Goal: Transaction & Acquisition: Download file/media

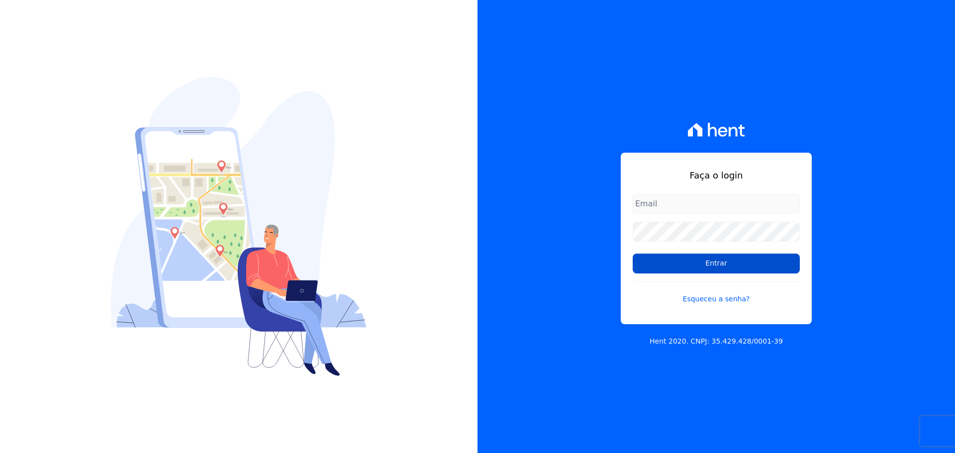
type input "[PERSON_NAME][EMAIL_ADDRESS][DOMAIN_NAME]"
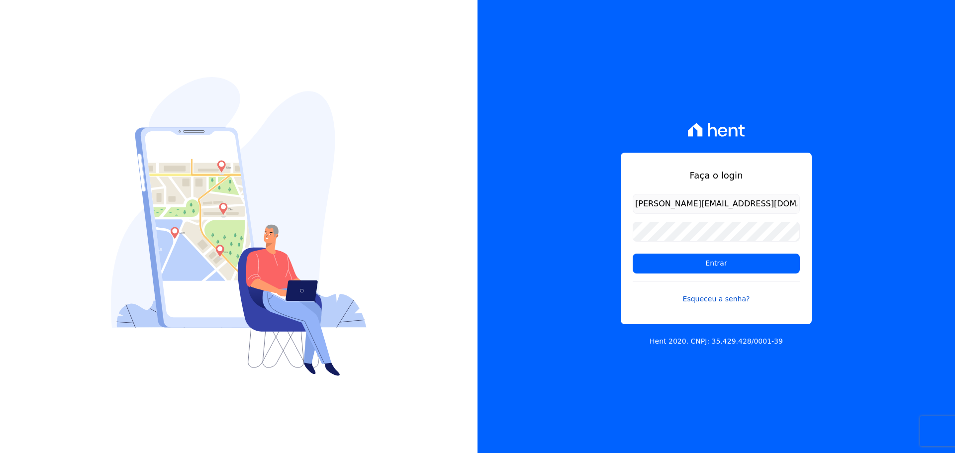
drag, startPoint x: 729, startPoint y: 263, endPoint x: 726, endPoint y: 296, distance: 33.5
click at [728, 263] on input "Entrar" at bounding box center [716, 264] width 167 height 20
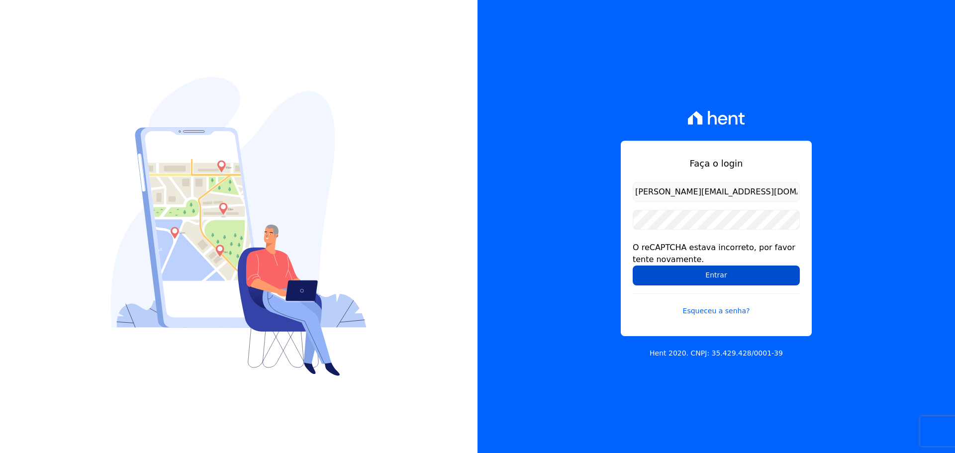
click at [699, 281] on input "Entrar" at bounding box center [716, 276] width 167 height 20
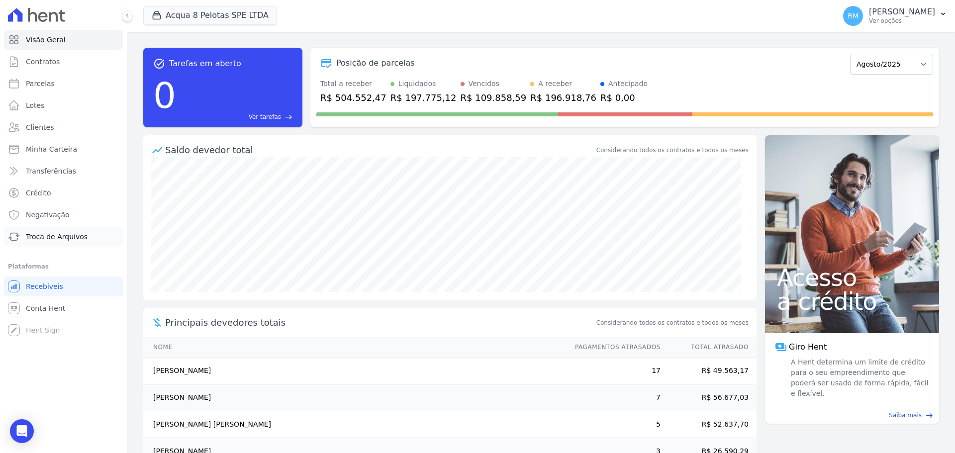
click at [62, 239] on span "Troca de Arquivos" at bounding box center [57, 237] width 62 height 10
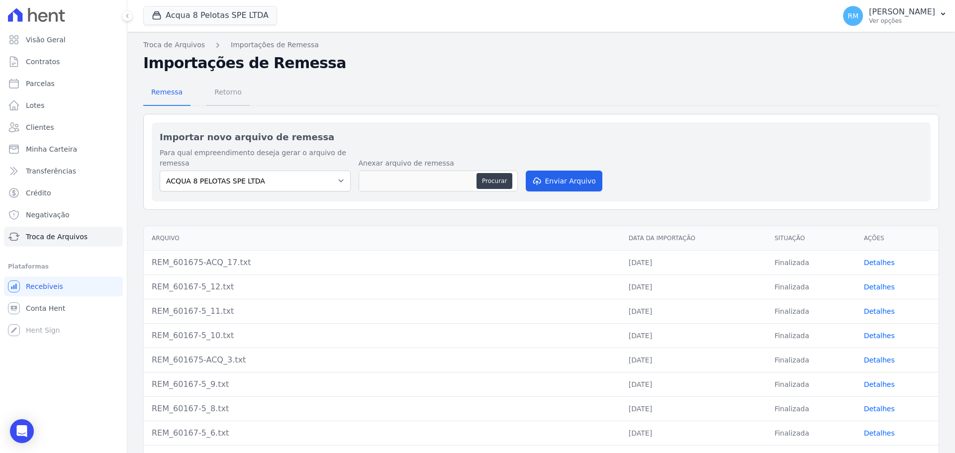
click at [222, 94] on span "Retorno" at bounding box center [227, 92] width 39 height 20
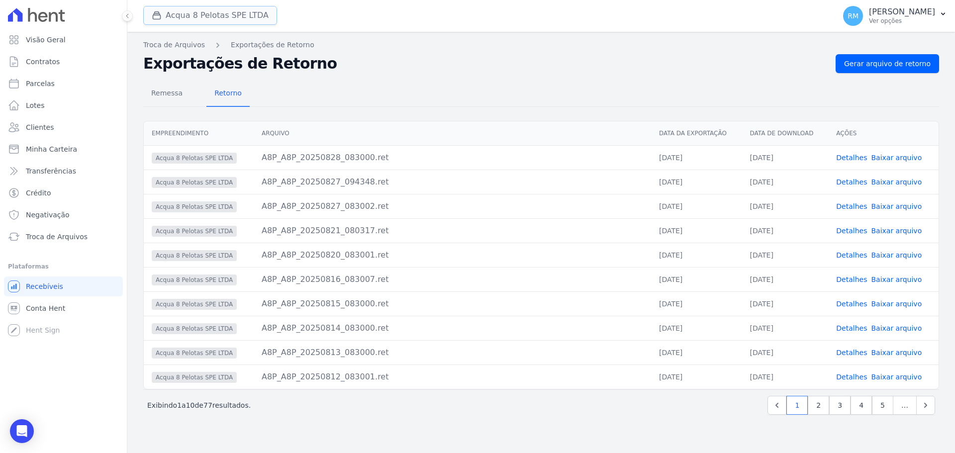
click at [202, 23] on button "Acqua 8 Pelotas SPE LTDA" at bounding box center [210, 15] width 134 height 19
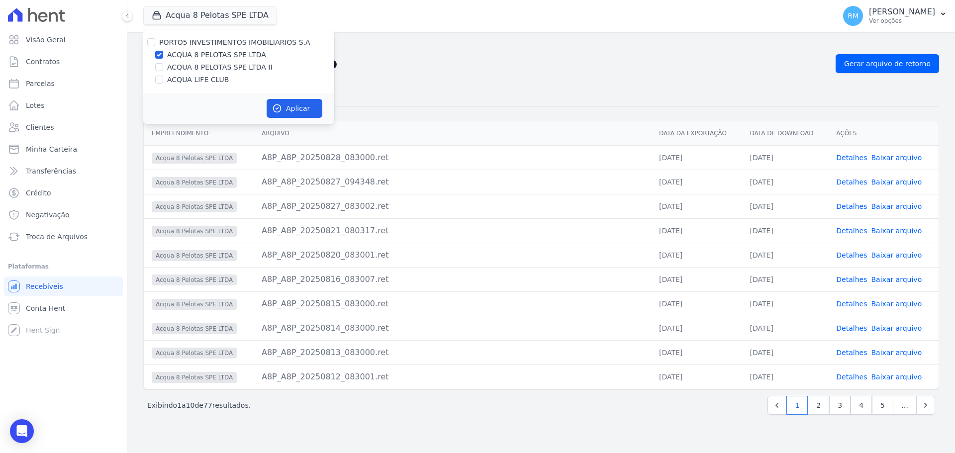
click at [192, 67] on label "ACQUA 8 PELOTAS SPE LTDA II" at bounding box center [219, 67] width 105 height 10
click at [163, 67] on input "ACQUA 8 PELOTAS SPE LTDA II" at bounding box center [159, 67] width 8 height 8
checkbox input "true"
click at [194, 83] on label "ACQUA LIFE CLUB" at bounding box center [198, 80] width 62 height 10
click at [163, 83] on input "ACQUA LIFE CLUB" at bounding box center [159, 80] width 8 height 8
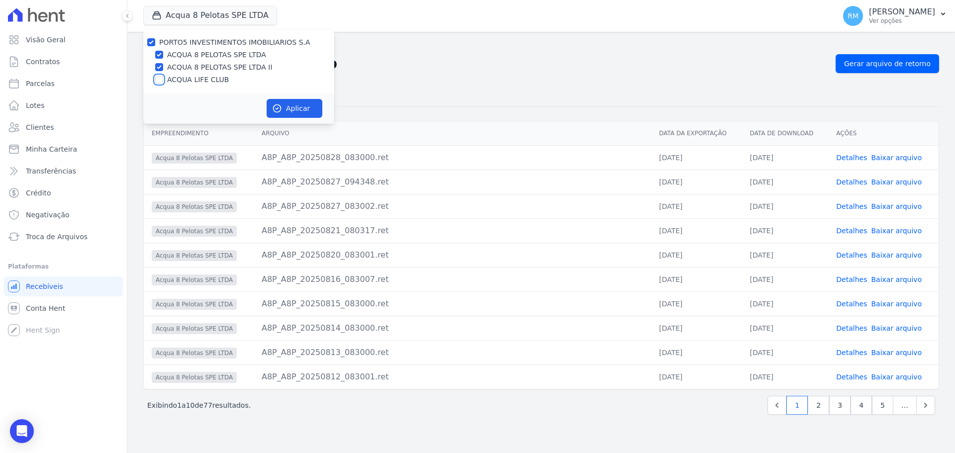
checkbox input "true"
drag, startPoint x: 281, startPoint y: 106, endPoint x: 283, endPoint y: 112, distance: 6.0
click at [281, 107] on icon "button" at bounding box center [277, 108] width 7 height 7
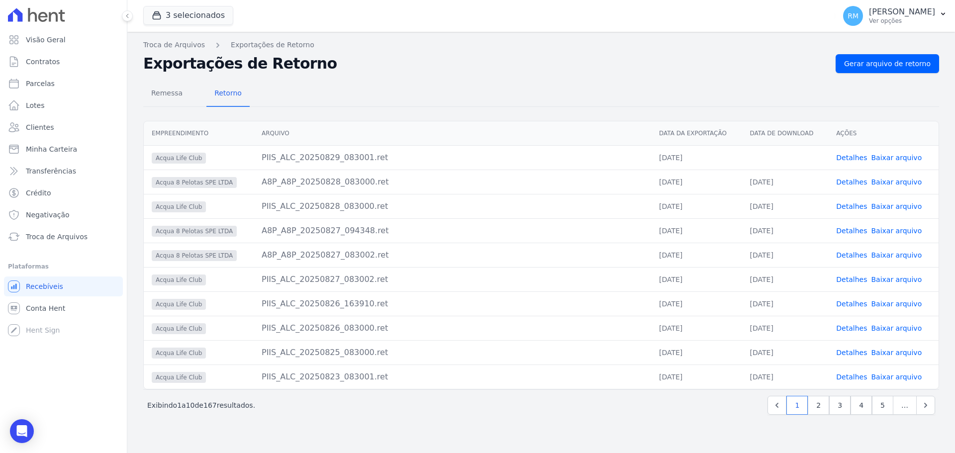
click at [914, 156] on link "Baixar arquivo" at bounding box center [896, 158] width 51 height 8
